Goal: Task Accomplishment & Management: Complete application form

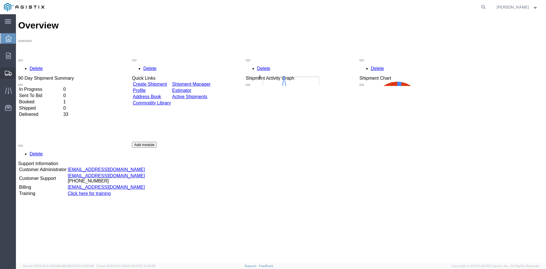
click at [0, 0] on span "Create Shipment" at bounding box center [0, 0] width 0 height 0
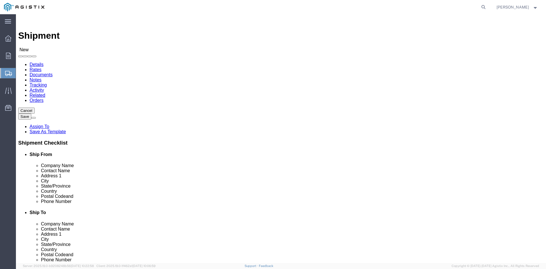
select select
click select "Select Altec Industries Inc PG&E"
select select "9596"
click select "Select Altec Industries Inc PG&E"
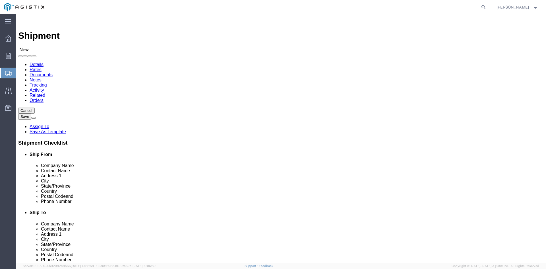
select select
click select "Select All Others [GEOGRAPHIC_DATA] [GEOGRAPHIC_DATA] [GEOGRAPHIC_DATA] [GEOGRA…"
select select "23082"
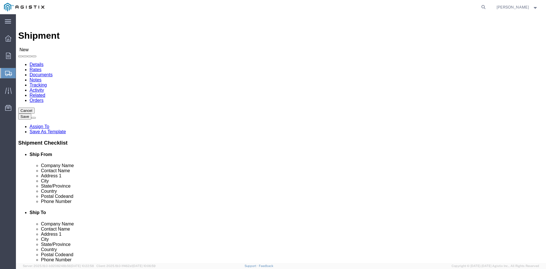
click select "Select All Others [GEOGRAPHIC_DATA] [GEOGRAPHIC_DATA] [GEOGRAPHIC_DATA] [GEOGRA…"
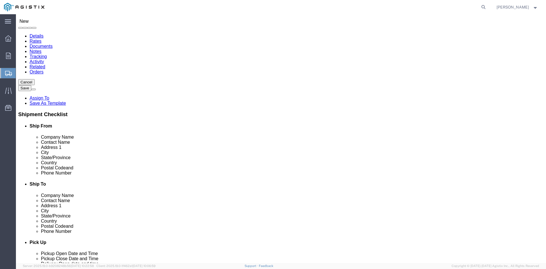
scroll to position [57, 0]
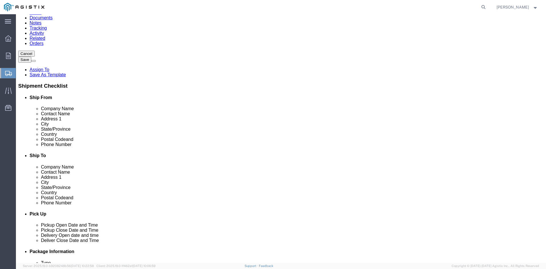
select select "MYPROFILE"
select select "CA"
click input "text"
type input "PG&E"
click div "Location My Profile Location (OBSOLETE) [PERSON_NAME] SC - GC TRAILER (OBSOLETE…"
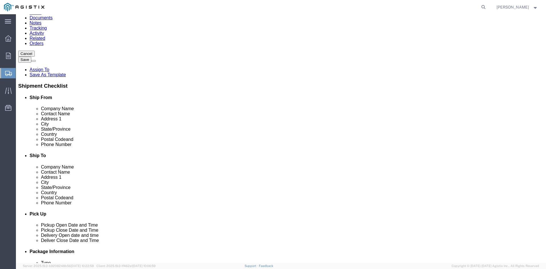
click input "text"
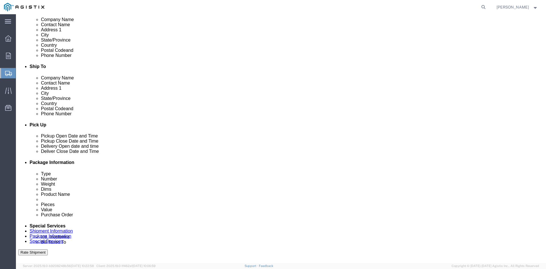
scroll to position [171, 0]
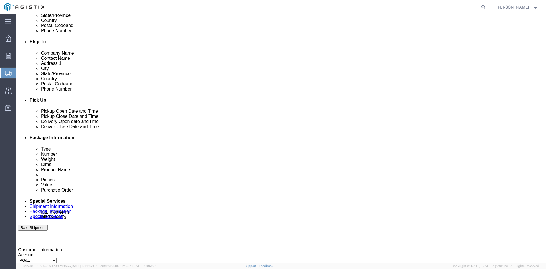
click div "[DATE] 10:00 AM"
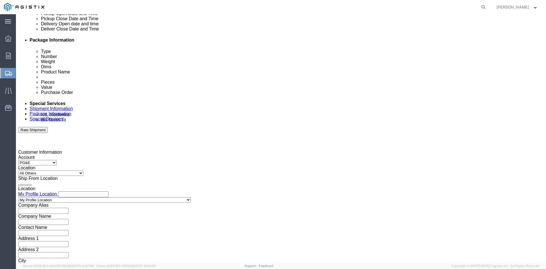
scroll to position [258, 0]
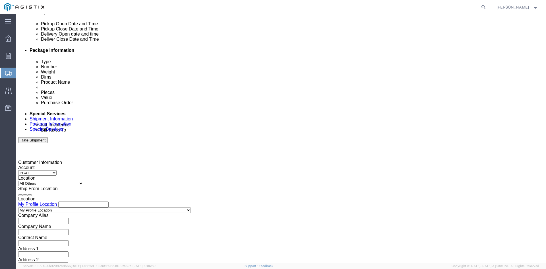
click div "Leg 1 Mode Select Air Less than Truckload Multi-Leg Ocean Freight Rail Small Pa…"
click div "[DATE] 10:00 AM"
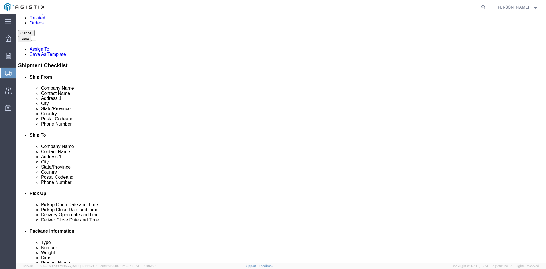
scroll to position [59, 0]
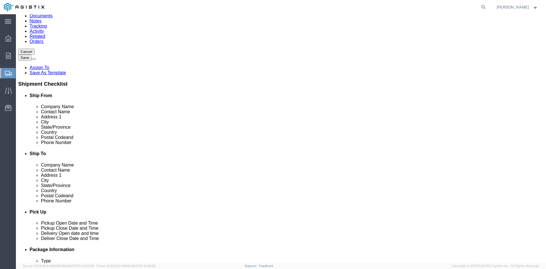
click input "text"
type input "[PERSON_NAME]"
click input "text"
type input "[STREET_ADDRESS][PERSON_NAME]"
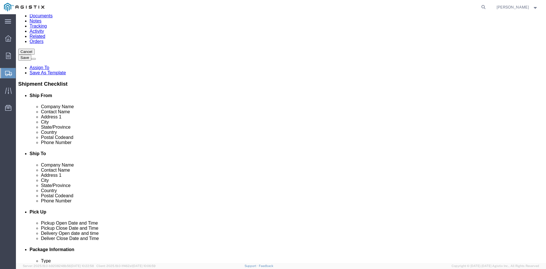
click input "text"
type input "American Canyon"
click input "Postal Code"
type input "94503"
click input "text"
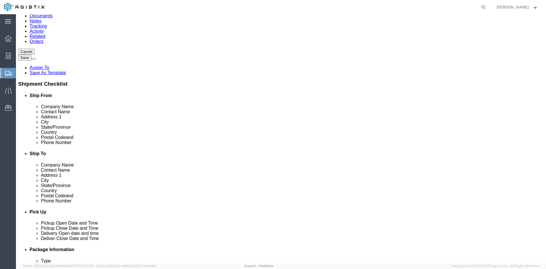
type input "2096196223"
click input "text"
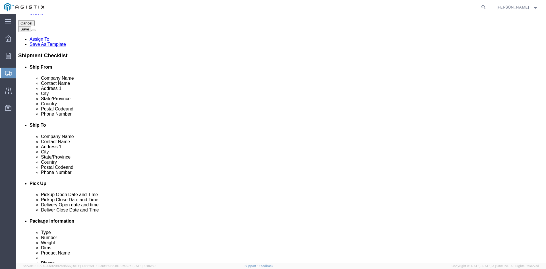
type input "[EMAIL_ADDRESS][DOMAIN_NAME]"
click input "checkbox"
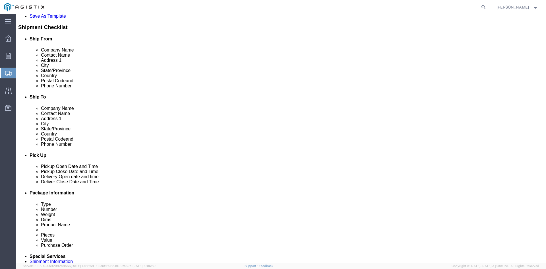
scroll to position [116, 0]
click div
click input "checkbox"
checkbox input "true"
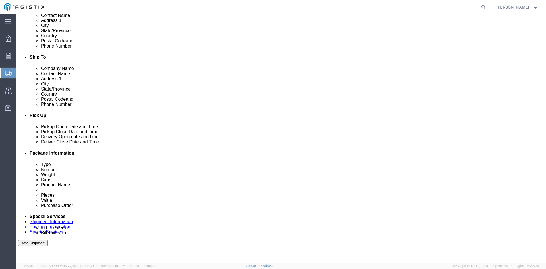
scroll to position [173, 0]
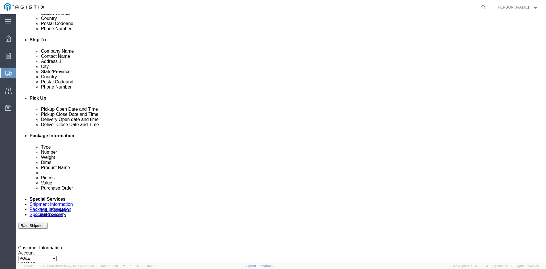
click div "[DATE] 10:00 AM"
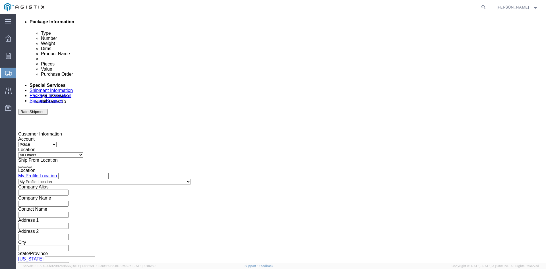
click button "Apply"
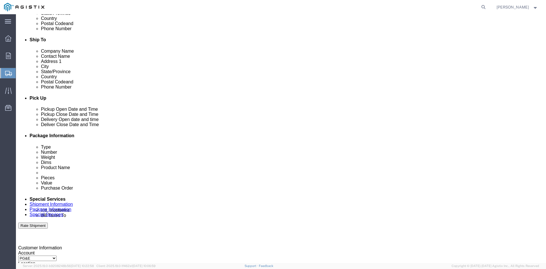
click div "[DATE] 10:00 AM"
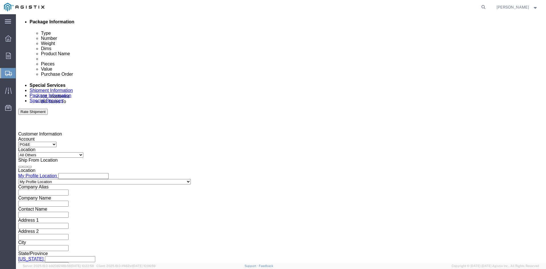
type input "9:00 AM"
click button "Apply"
click h3 "Leg 1"
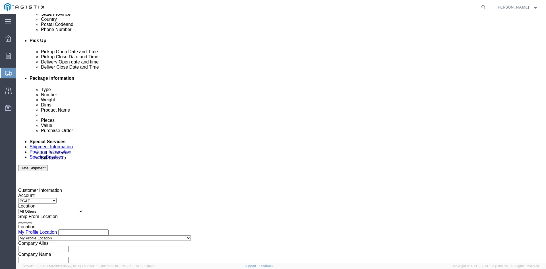
scroll to position [230, 0]
click div "[DATE] 11:00 AM"
click button "Apply"
click div "[DATE] 11:00 AM"
click input "4:00 AM"
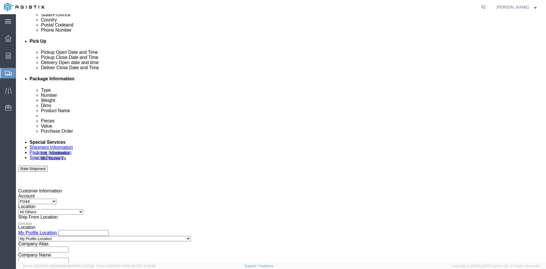
type input "4:00 PM"
click button "Apply"
click div
click input "5:00 PM"
click button "Apply"
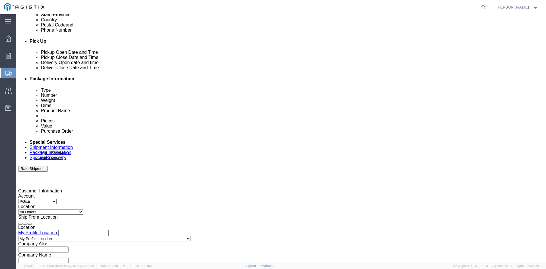
click div
click div "[DATE] 8:00 PM"
click input "8:00 PM"
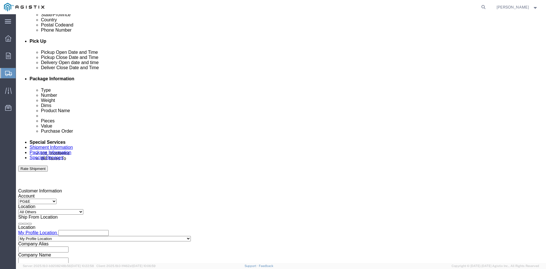
type input "8:00 AM"
click button "Apply"
click div
click input "9:00 PM"
type input "5:00 PM"
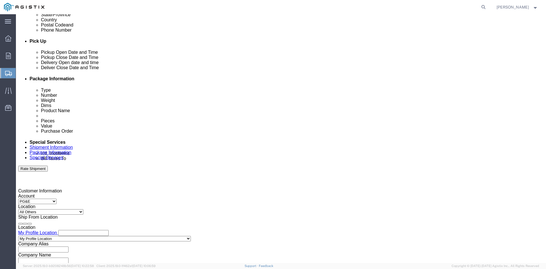
click button "Apply"
click input "text"
type input "2701202940"
click div "Select Account Type Activity ID Airline Appointment Number ASN Batch Request # …"
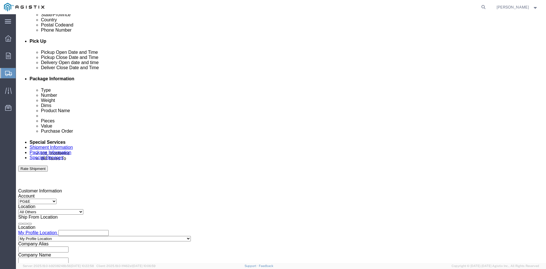
click select "Select Account Type Activity ID Airline Appointment Number ASN Batch Request # …"
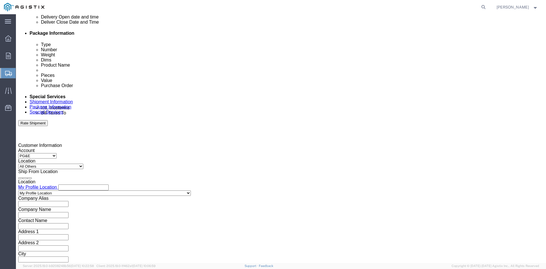
scroll to position [286, 0]
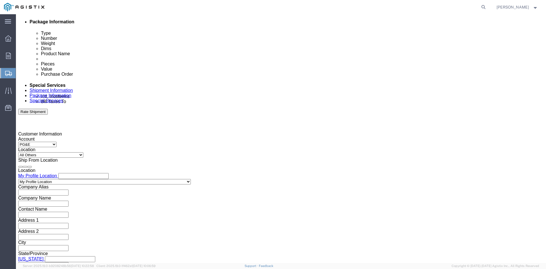
click button "Continue"
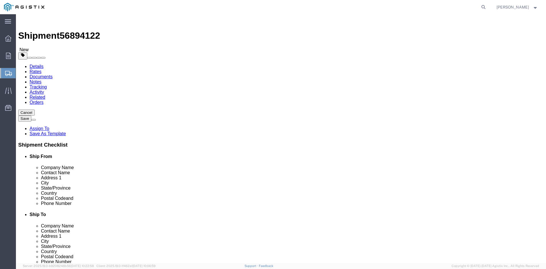
click select "Select Bulk Bundle(s) Cardboard Box(es) Carton(s) Crate(s) Drum(s) (Fiberboard)…"
select select "PONS"
click select "Select Bulk Bundle(s) Cardboard Box(es) Carton(s) Crate(s) Drum(s) (Fiberboard)…"
click input "text"
type input "83"
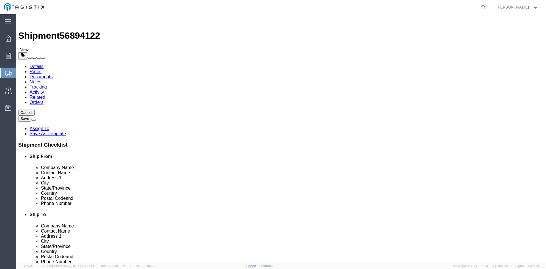
type input "34"
type input "62"
click input "0.00"
type input "0"
type input "1962"
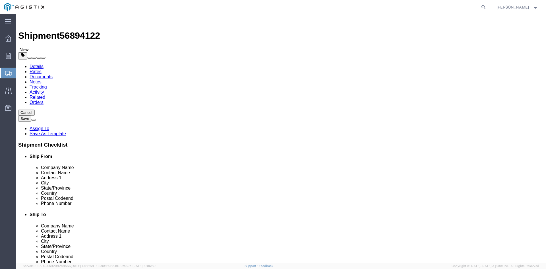
click div "1 x Pallet(s) Oversized (Not Stackable) Package Type Select Bulk Bundle(s) Card…"
click link "Add Content"
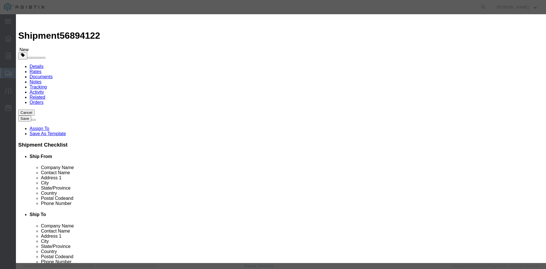
click input "text"
type input "a"
type input "ALL TERRAIN CROSS-COUNTRY UTIL"
click input "0"
type input "1"
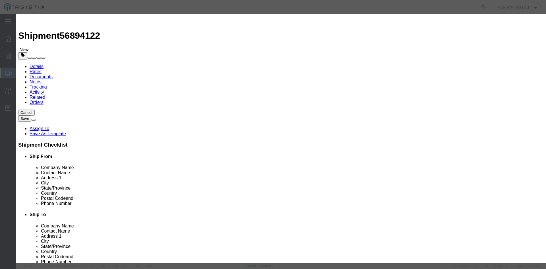
click input "text"
type input "120,000.00"
click select "Select 50 55 60 65 70 85 92.5 100 125 175 250 300 400"
select select "125"
click select "Select 50 55 60 65 70 85 92.5 100 125 175 250 300 400"
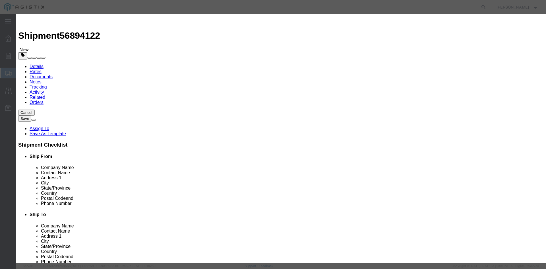
click select "Select 50 55 60 65 70 85 92.5 100 125 175 250 300 400"
click button "Save & Close"
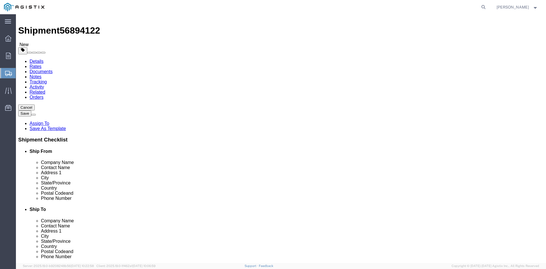
scroll to position [7, 0]
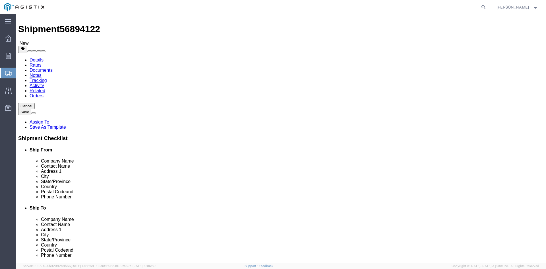
click button "Rate Shipment"
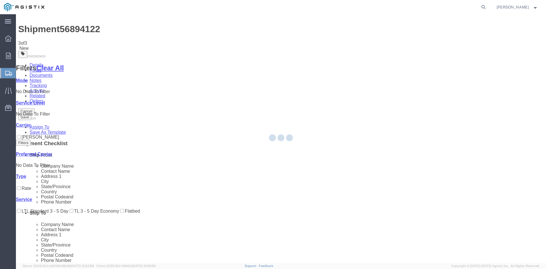
scroll to position [0, 0]
